Goal: Information Seeking & Learning: Learn about a topic

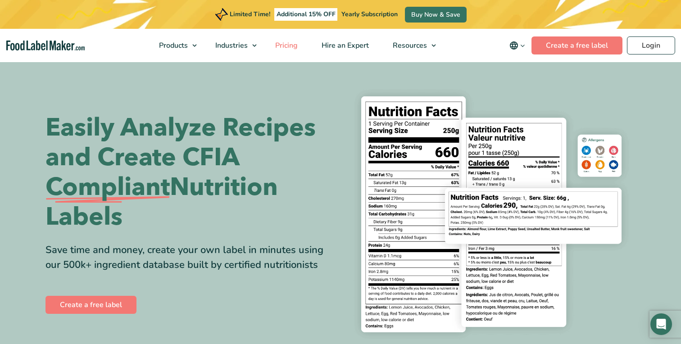
click at [287, 49] on span "Pricing" at bounding box center [286, 46] width 26 height 10
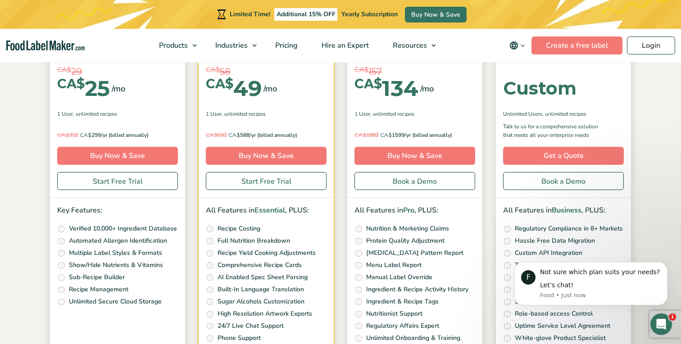
scroll to position [185, 0]
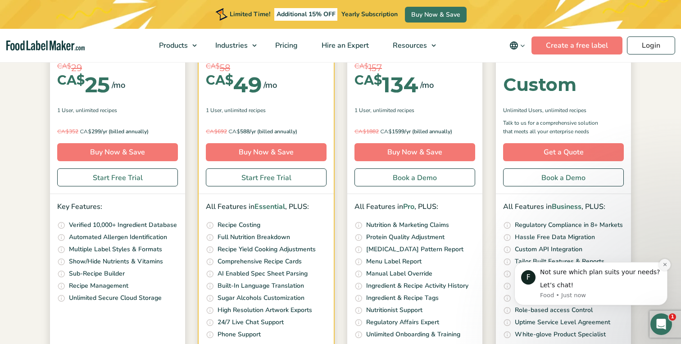
click at [664, 265] on icon "Dismiss notification" at bounding box center [664, 264] width 3 height 3
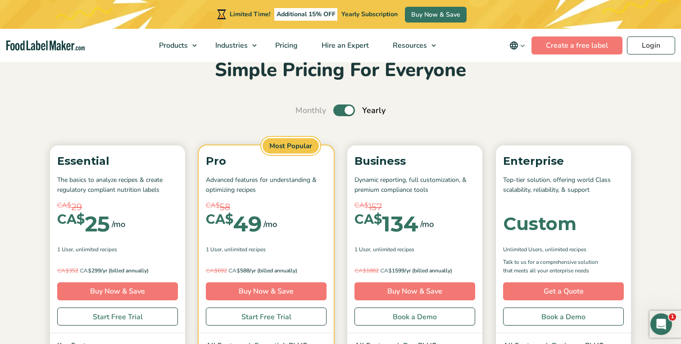
scroll to position [41, 0]
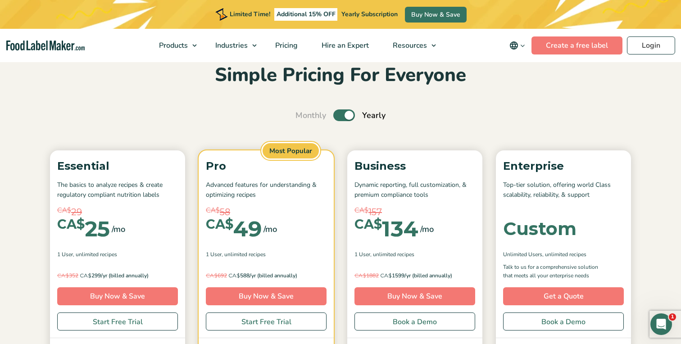
click at [343, 114] on label "Toggle" at bounding box center [344, 115] width 22 height 12
click at [303, 114] on input "Toggle" at bounding box center [300, 116] width 6 height 6
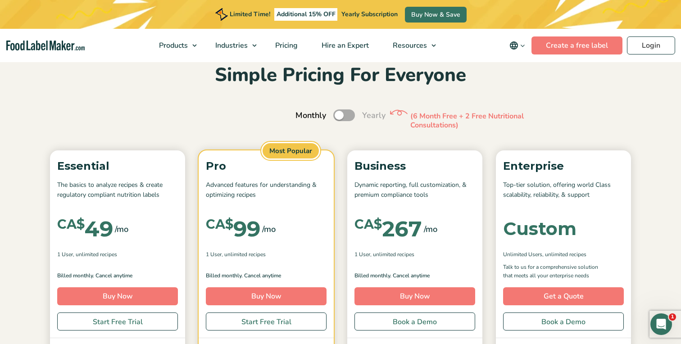
click at [343, 114] on label "Toggle" at bounding box center [344, 115] width 22 height 12
click at [303, 114] on input "Toggle" at bounding box center [300, 116] width 6 height 6
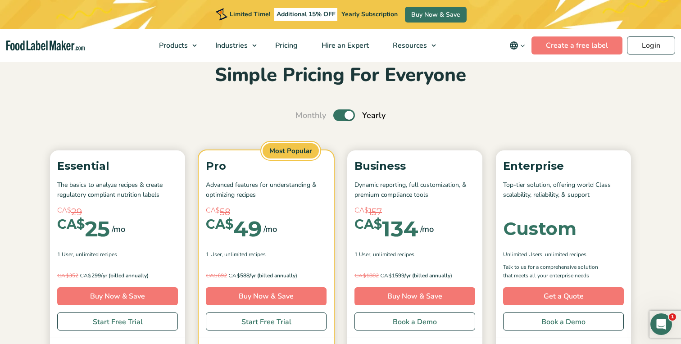
click at [343, 114] on label "Toggle" at bounding box center [344, 115] width 22 height 12
click at [303, 114] on input "Toggle" at bounding box center [300, 116] width 6 height 6
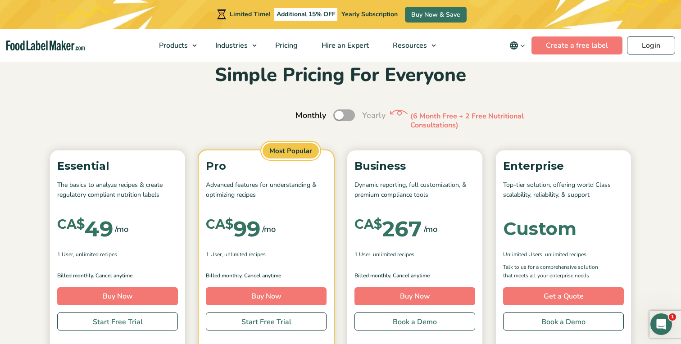
click at [346, 115] on label "Toggle" at bounding box center [344, 115] width 22 height 12
click at [303, 115] on input "Toggle" at bounding box center [300, 116] width 6 height 6
checkbox input "true"
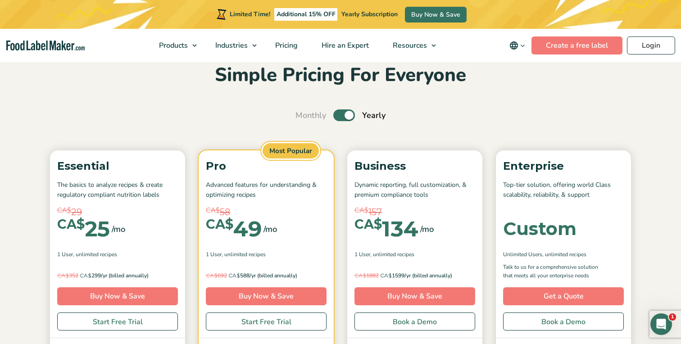
click at [523, 44] on icon "main navigation" at bounding box center [522, 45] width 7 height 7
